Goal: Transaction & Acquisition: Purchase product/service

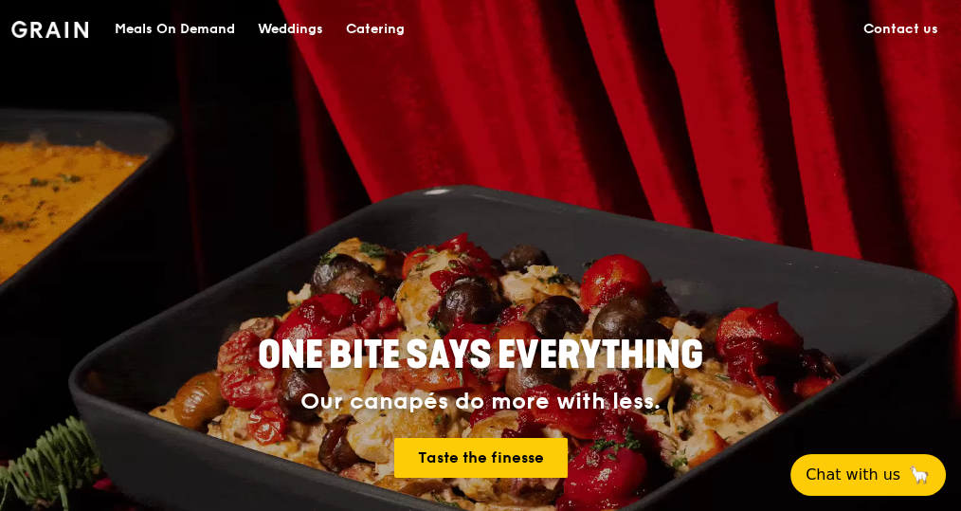
click at [232, 23] on div "Meals On Demand" at bounding box center [175, 29] width 120 height 57
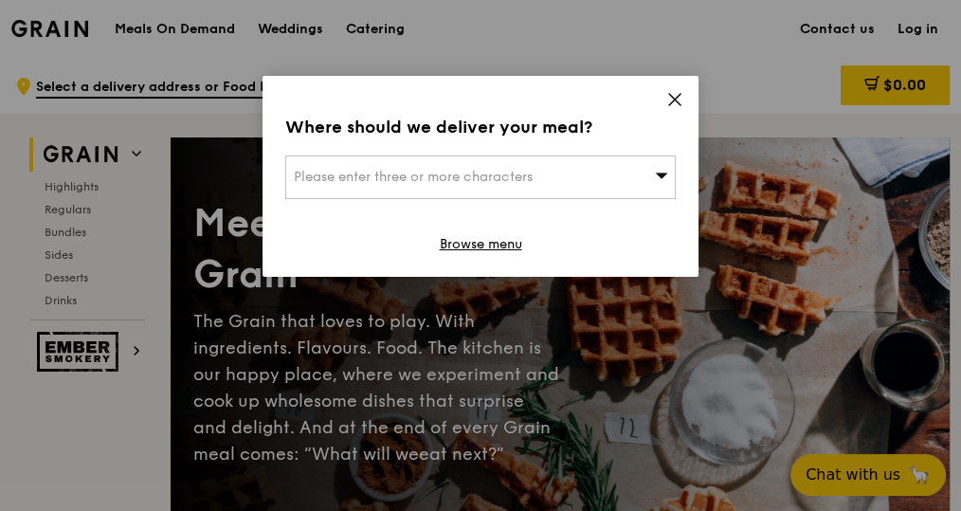
click at [490, 161] on div "Please enter three or more characters" at bounding box center [480, 177] width 390 height 44
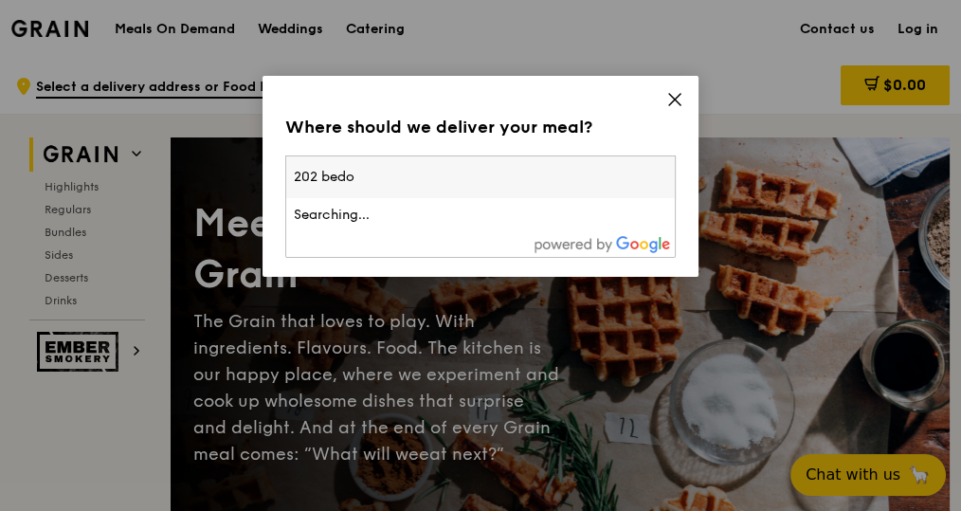
type input "202 bedok"
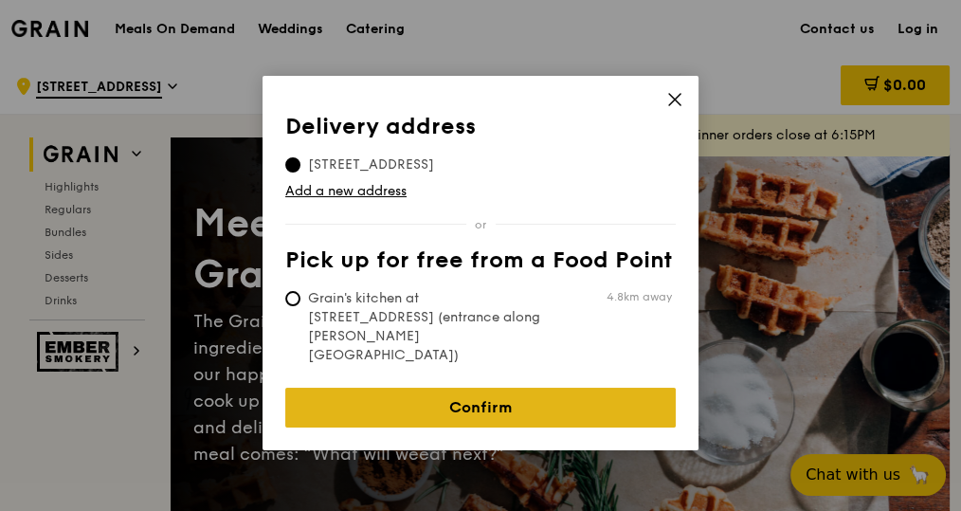
click at [513, 388] on link "Confirm" at bounding box center [480, 408] width 390 height 40
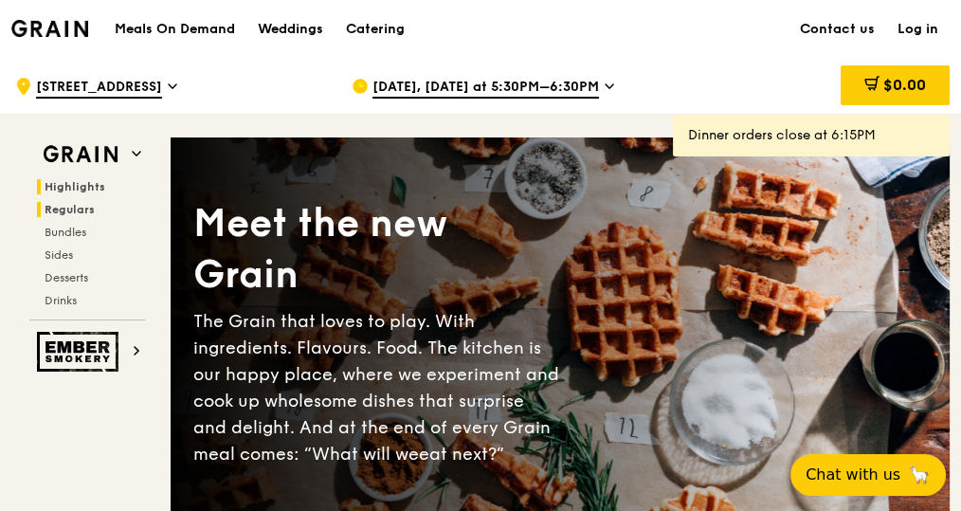
click at [73, 206] on span "Regulars" at bounding box center [70, 209] width 50 height 13
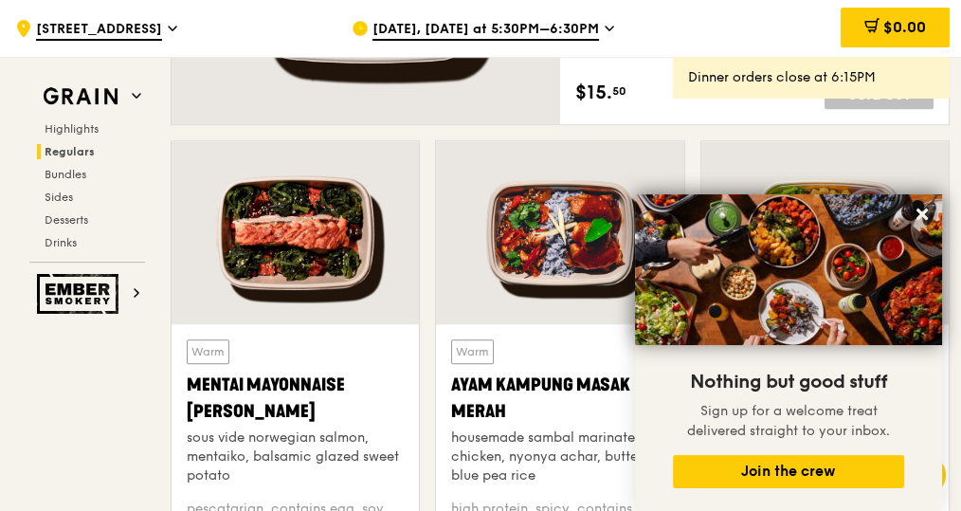
scroll to position [1804, 0]
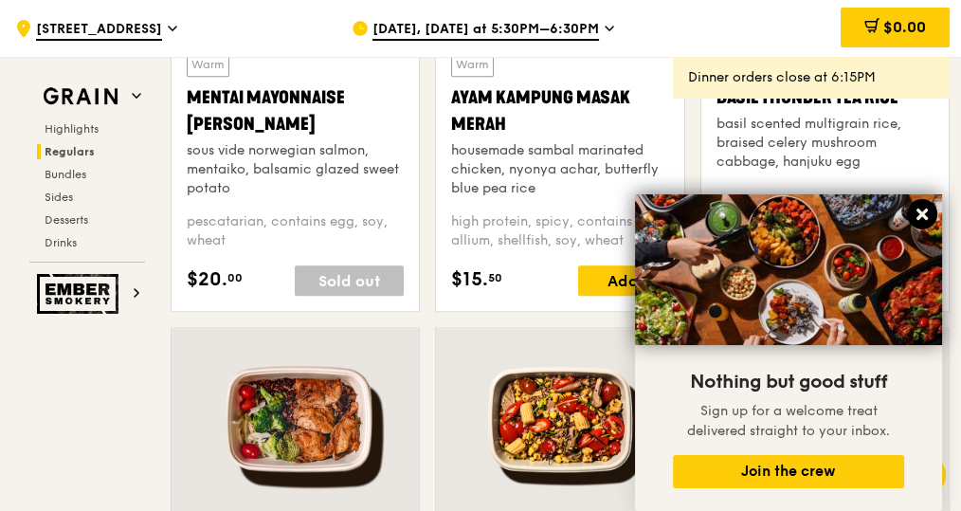
click at [927, 221] on icon at bounding box center [922, 214] width 17 height 17
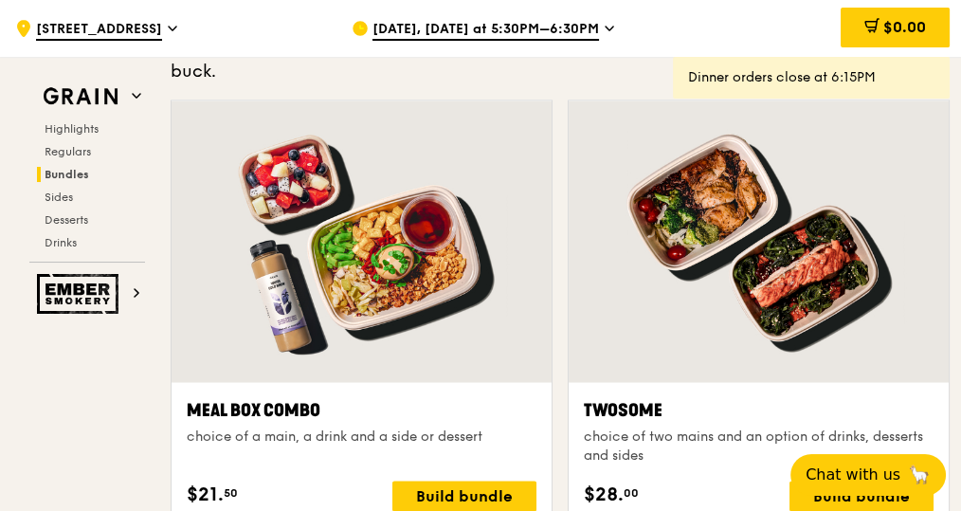
scroll to position [3321, 0]
